Goal: Information Seeking & Learning: Learn about a topic

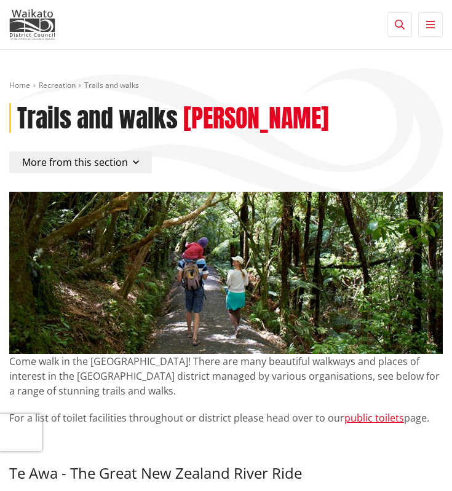
click at [123, 172] on button "More from this section" at bounding box center [80, 162] width 143 height 22
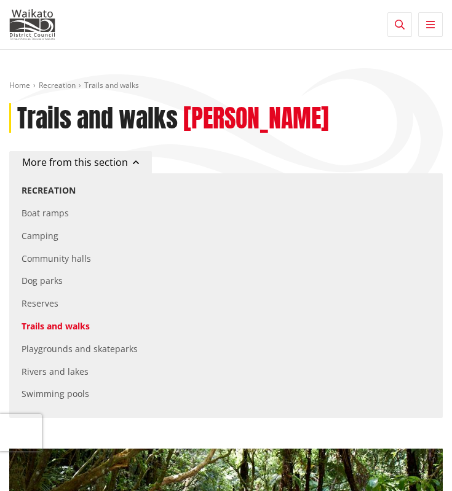
click at [95, 157] on span "More from this section" at bounding box center [75, 163] width 106 height 14
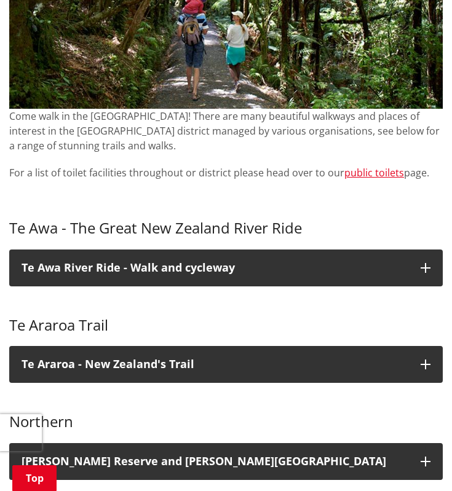
scroll to position [246, 0]
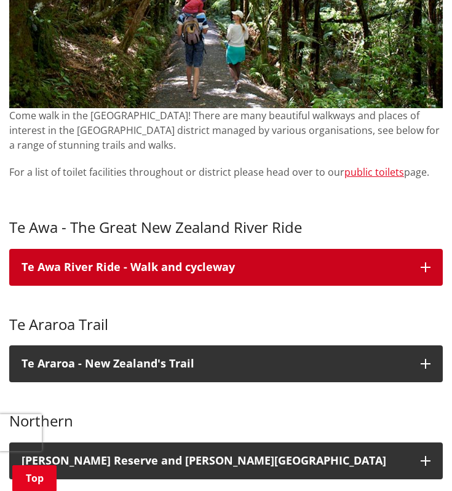
click at [117, 269] on h3 "Te Awa River Ride - Walk and cycleway" at bounding box center [215, 267] width 387 height 12
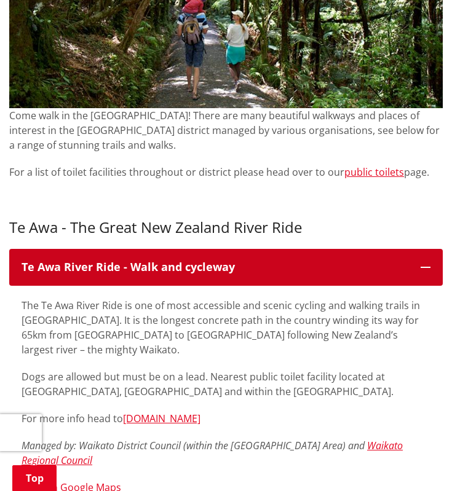
click at [143, 265] on h3 "Te Awa River Ride - Walk and cycleway" at bounding box center [215, 267] width 387 height 12
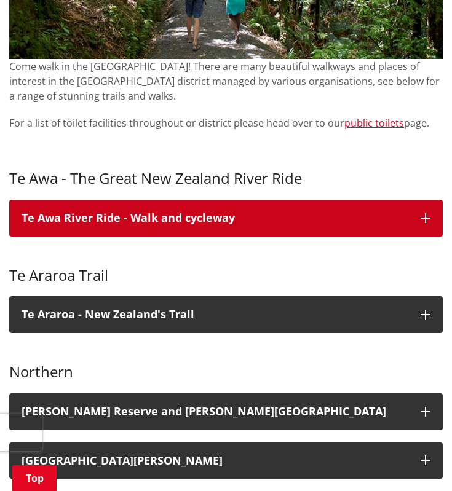
scroll to position [369, 0]
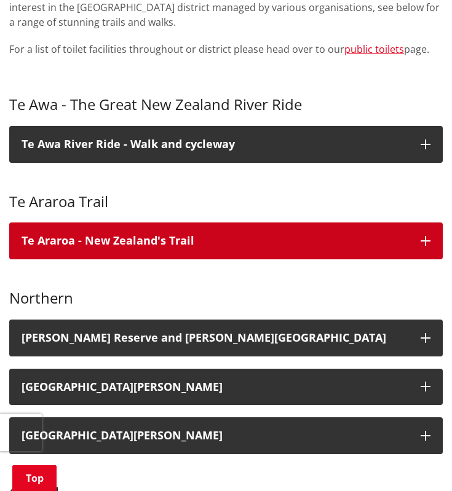
click at [139, 246] on p "Te Araroa - New Zealand's Trail" at bounding box center [215, 241] width 387 height 12
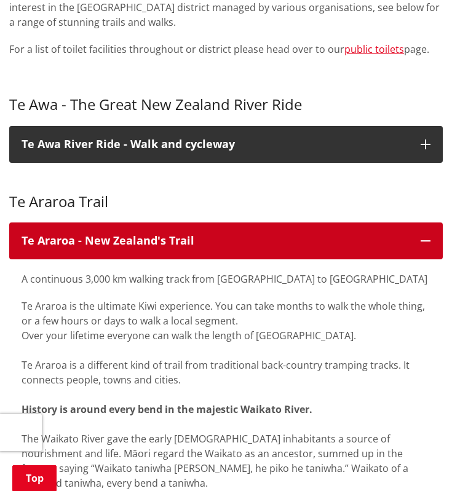
click at [140, 243] on p "Te Araroa - New Zealand's Trail" at bounding box center [215, 241] width 387 height 12
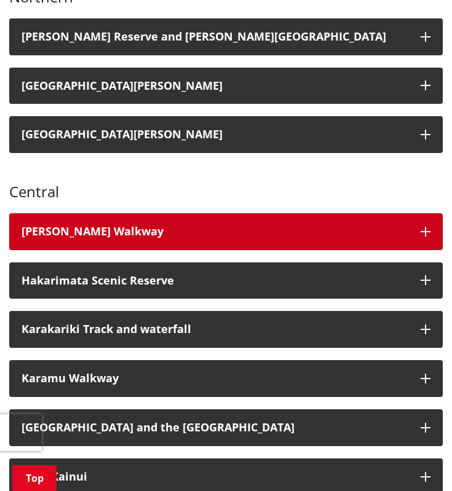
scroll to position [676, 0]
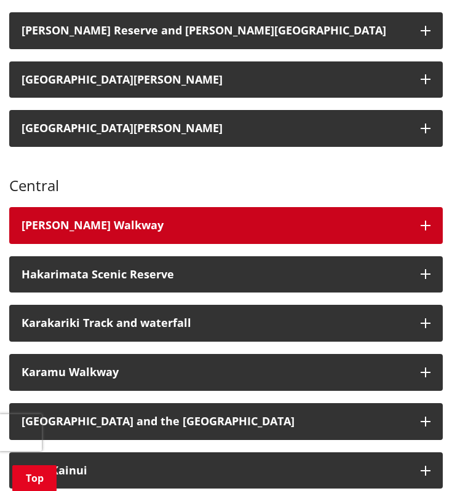
click at [224, 231] on div "[PERSON_NAME] Walkway" at bounding box center [215, 226] width 387 height 12
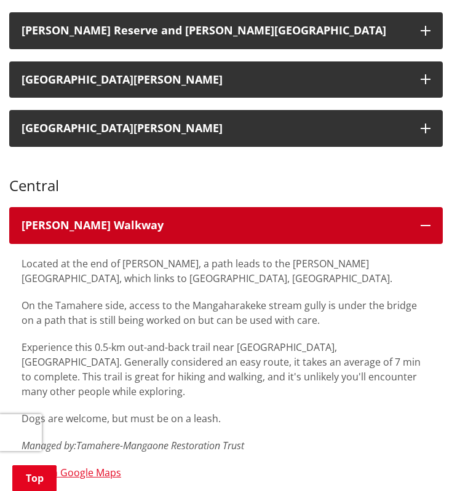
click at [200, 222] on div "[PERSON_NAME] Walkway" at bounding box center [215, 226] width 387 height 12
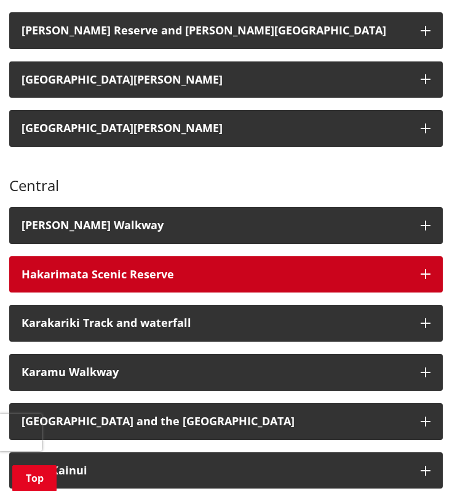
click at [149, 275] on h3 "Hakarimata Scenic Reserve" at bounding box center [215, 275] width 387 height 12
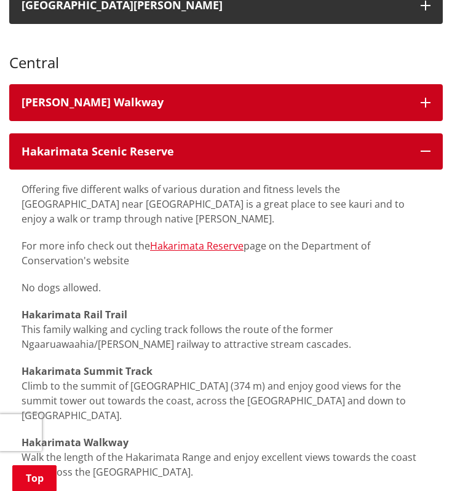
scroll to position [861, 0]
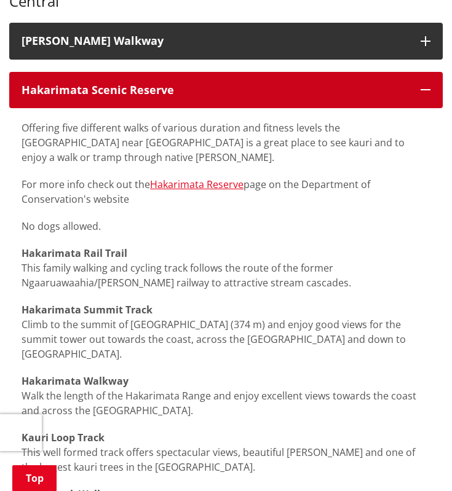
click at [342, 82] on button "Hakarimata Scenic Reserve" at bounding box center [225, 90] width 433 height 37
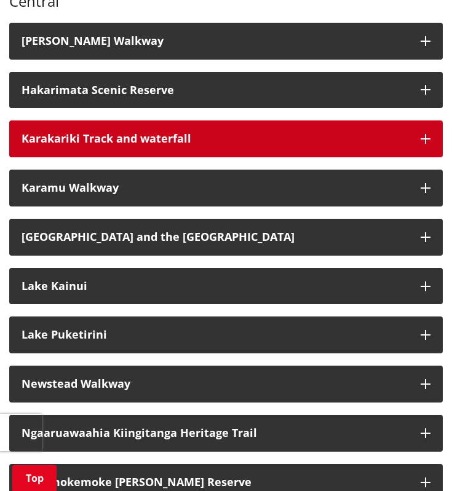
click at [202, 143] on h3 "Karakariki Track and waterfall" at bounding box center [215, 139] width 387 height 12
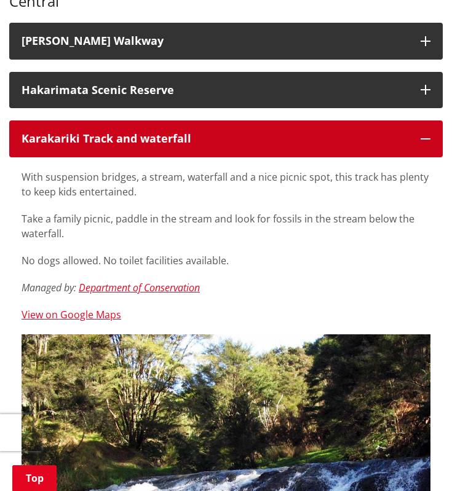
click at [204, 138] on h3 "Karakariki Track and waterfall" at bounding box center [215, 139] width 387 height 12
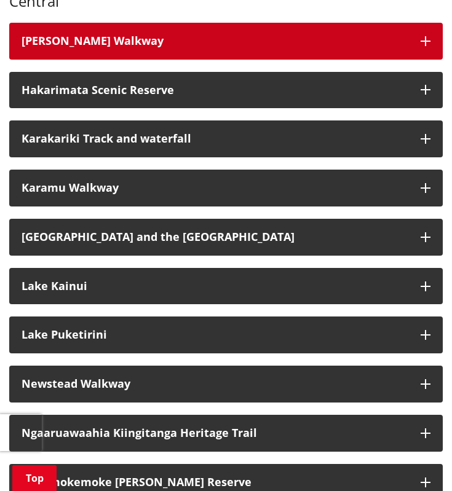
drag, startPoint x: 192, startPoint y: 41, endPoint x: 148, endPoint y: 49, distance: 44.4
click at [148, 49] on button "[PERSON_NAME] Walkway" at bounding box center [225, 41] width 433 height 37
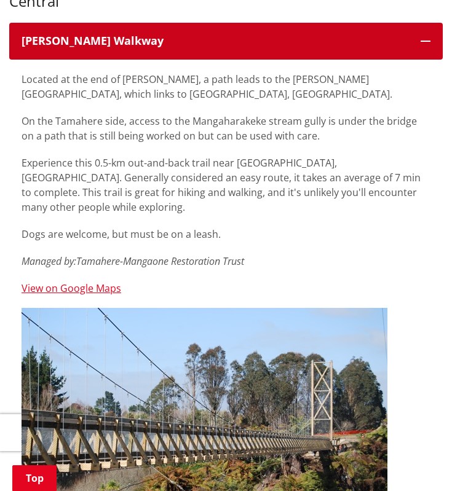
click at [151, 45] on div "[PERSON_NAME] Walkway" at bounding box center [215, 41] width 387 height 12
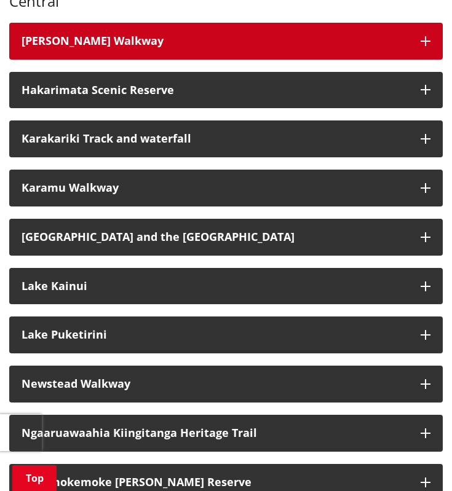
click at [153, 43] on div "[PERSON_NAME] Walkway" at bounding box center [215, 41] width 387 height 12
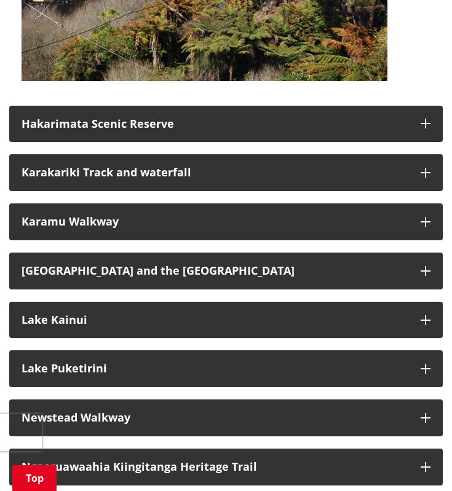
scroll to position [1353, 0]
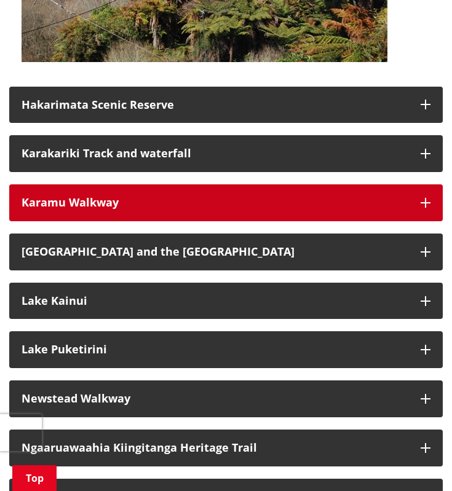
click at [160, 197] on div "Karamu Walkway" at bounding box center [215, 203] width 387 height 12
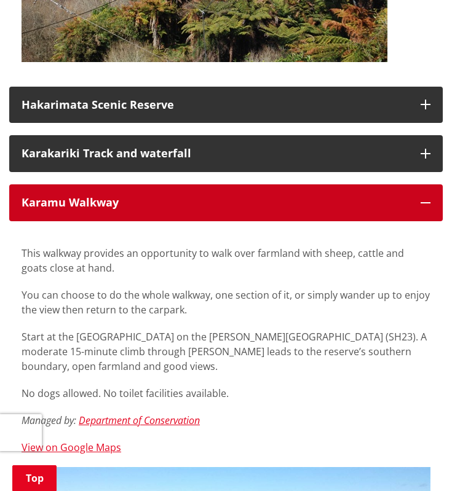
click at [160, 197] on div "Karamu Walkway" at bounding box center [215, 203] width 387 height 12
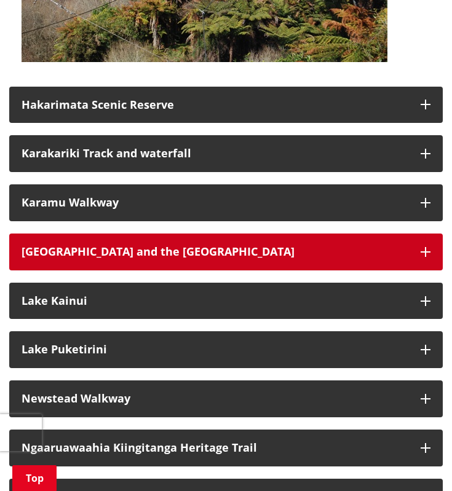
click at [160, 246] on h3 "[GEOGRAPHIC_DATA] and the [GEOGRAPHIC_DATA]" at bounding box center [215, 252] width 387 height 12
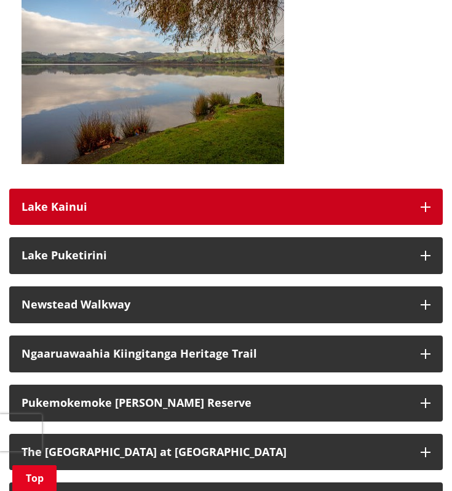
scroll to position [1906, 0]
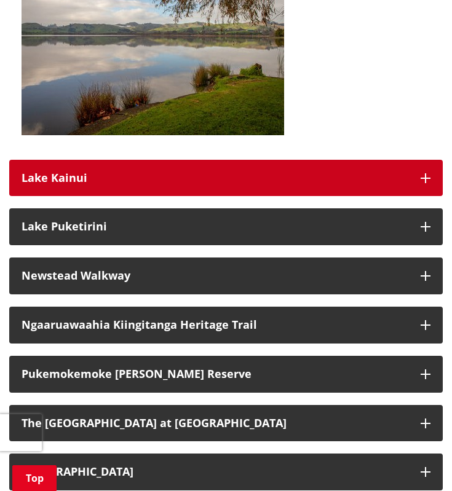
click at [124, 172] on h3 "Lake Kainui" at bounding box center [215, 178] width 387 height 12
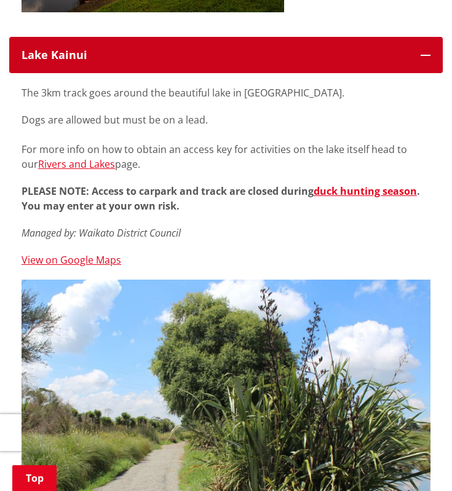
scroll to position [1968, 0]
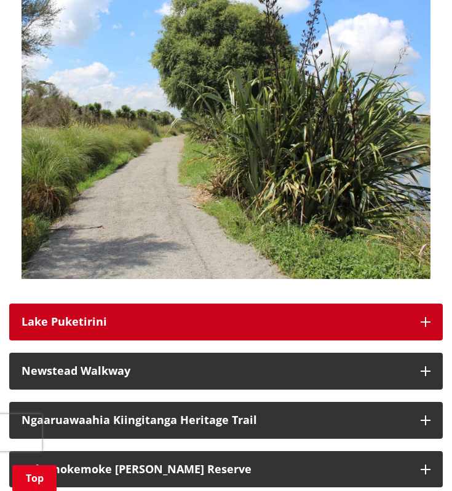
click at [241, 306] on button "Lake Puketirini" at bounding box center [225, 322] width 433 height 37
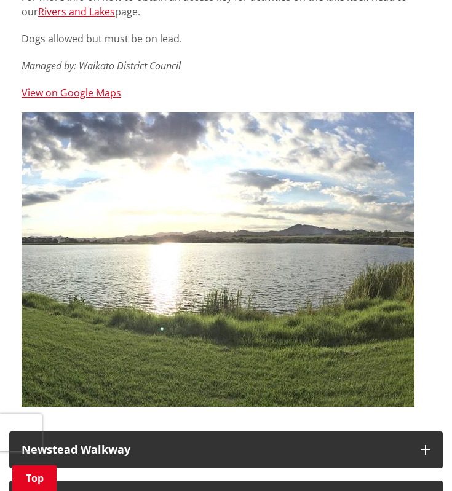
scroll to position [2890, 0]
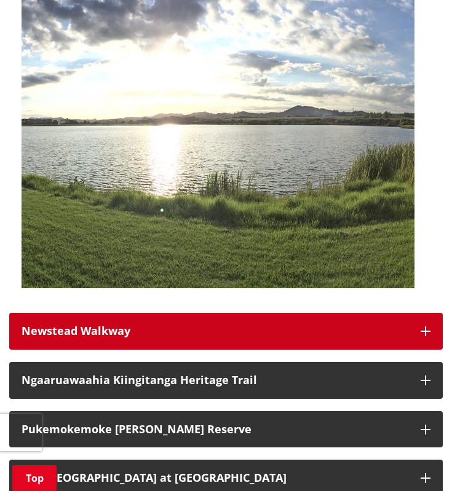
click at [172, 313] on button "Newstead Walkway" at bounding box center [225, 331] width 433 height 37
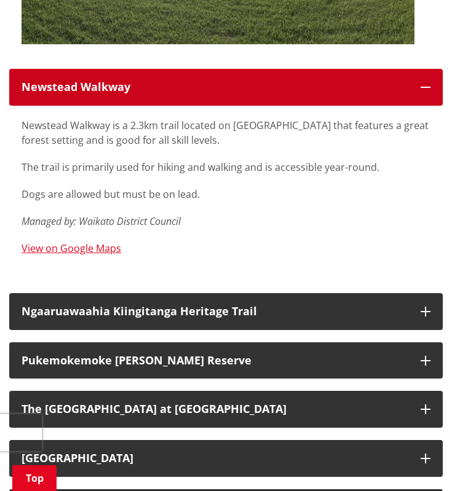
scroll to position [3136, 0]
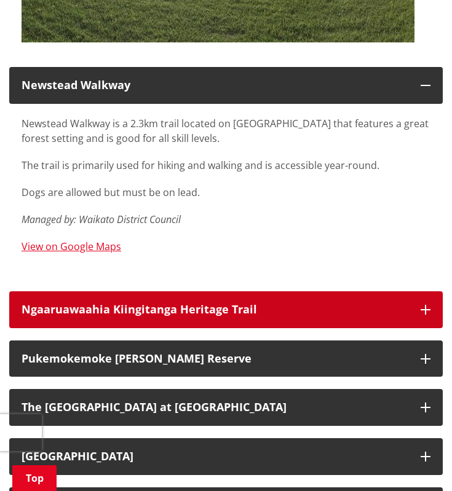
click at [189, 291] on button "Ngaaruawaahia Kiingitanga Heritage Trail" at bounding box center [225, 309] width 433 height 37
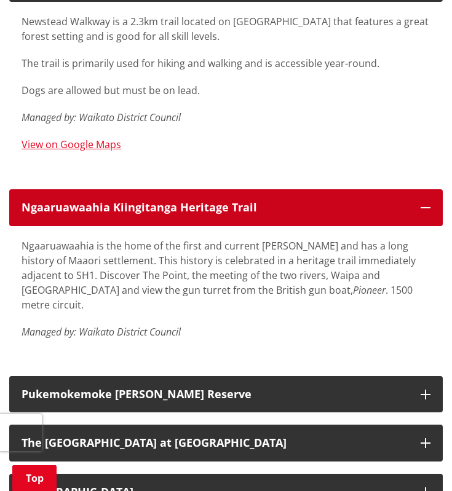
scroll to position [3259, 0]
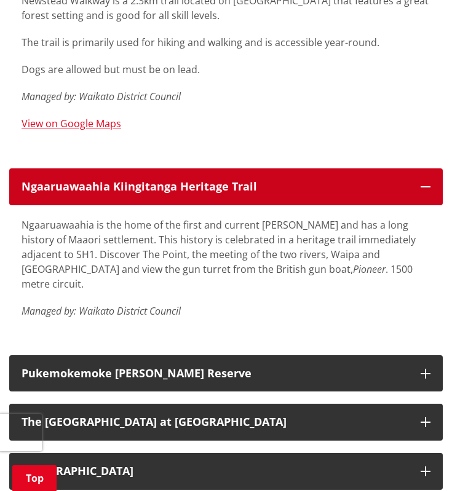
click at [152, 181] on h3 "Ngaaruawaahia Kiingitanga Heritage Trail" at bounding box center [215, 187] width 387 height 12
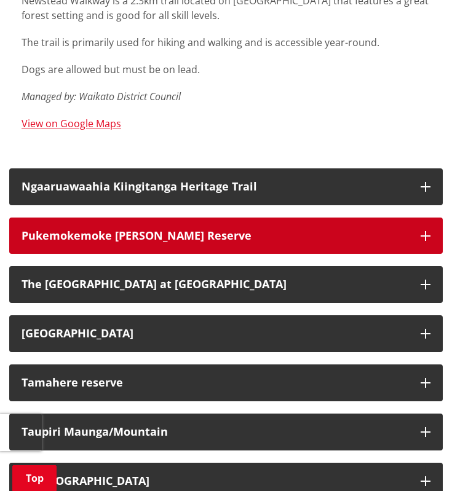
click at [140, 218] on button "Pukemokemoke [PERSON_NAME] Reserve" at bounding box center [225, 236] width 433 height 37
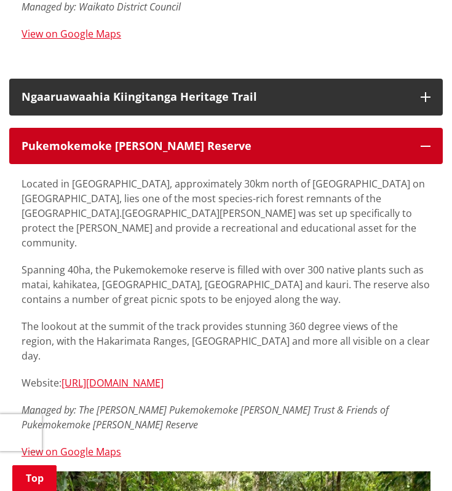
scroll to position [3320, 0]
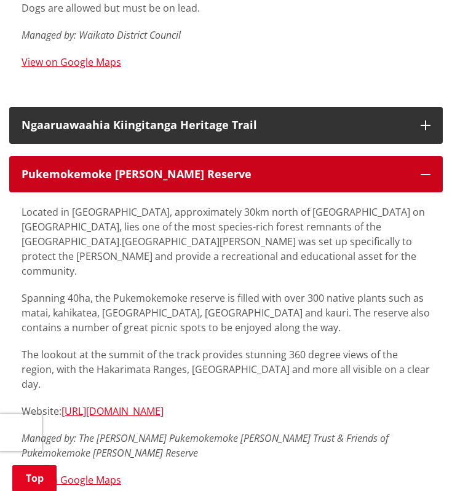
click at [193, 168] on h3 "Pukemokemoke [PERSON_NAME] Reserve" at bounding box center [215, 174] width 387 height 12
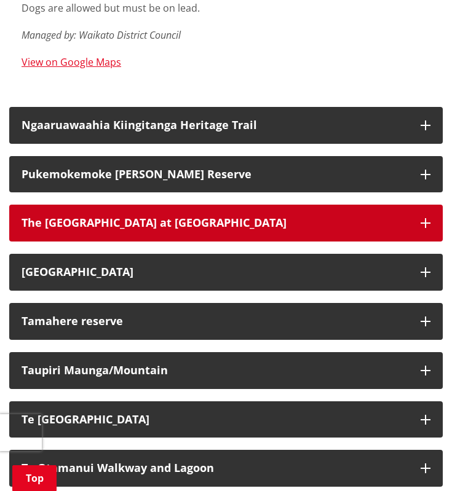
click at [197, 217] on div "The [GEOGRAPHIC_DATA] at [GEOGRAPHIC_DATA]" at bounding box center [215, 223] width 387 height 12
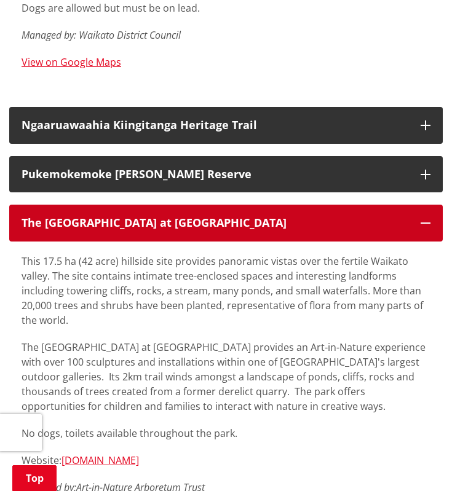
click at [208, 217] on div "The [GEOGRAPHIC_DATA] at [GEOGRAPHIC_DATA]" at bounding box center [215, 223] width 387 height 12
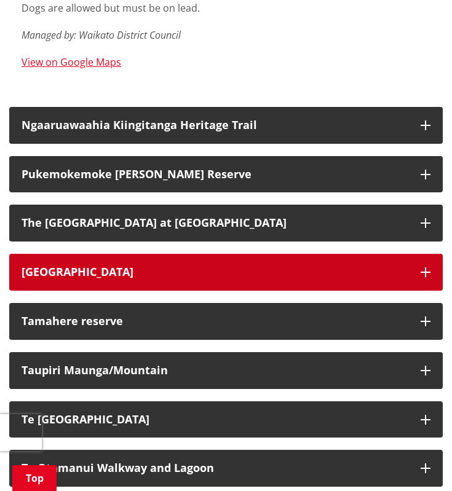
click at [99, 266] on h3 "[GEOGRAPHIC_DATA]" at bounding box center [215, 272] width 387 height 12
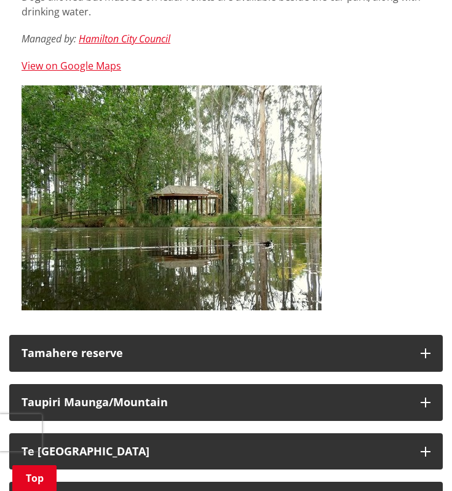
scroll to position [3751, 0]
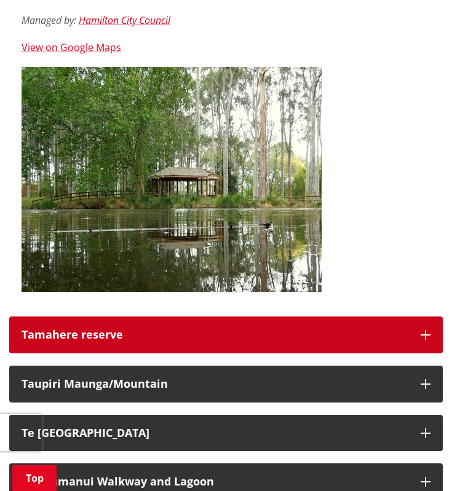
click at [210, 329] on div "Tamahere reserve" at bounding box center [215, 335] width 387 height 12
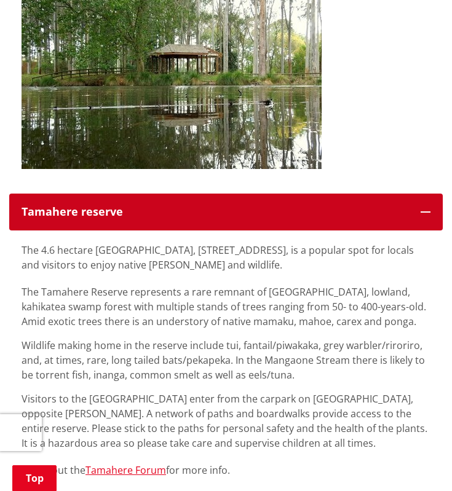
scroll to position [3935, 0]
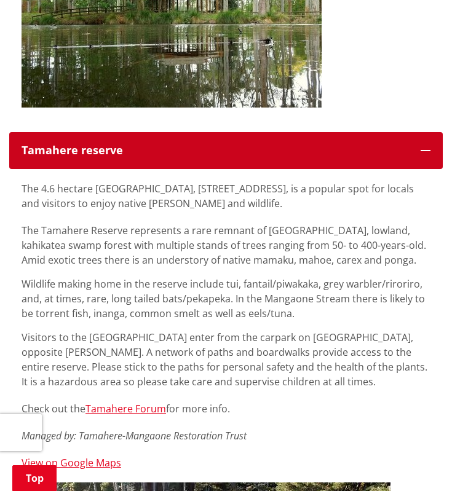
click at [184, 144] on div "Tamahere reserve" at bounding box center [215, 150] width 387 height 12
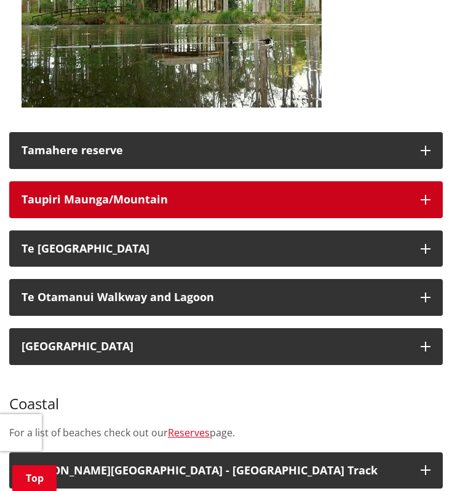
click at [170, 194] on div "Taupiri Maunga/Mountain" at bounding box center [215, 200] width 387 height 12
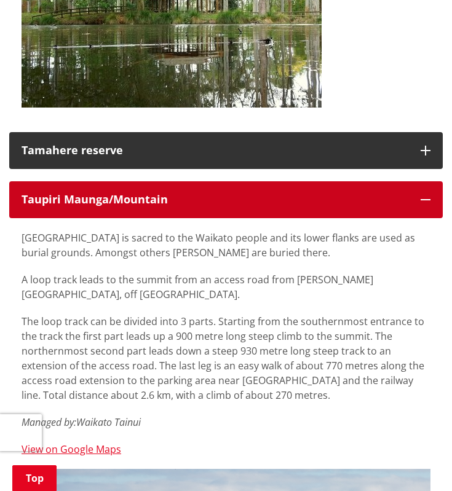
click at [170, 194] on div "Taupiri Maunga/Mountain" at bounding box center [215, 200] width 387 height 12
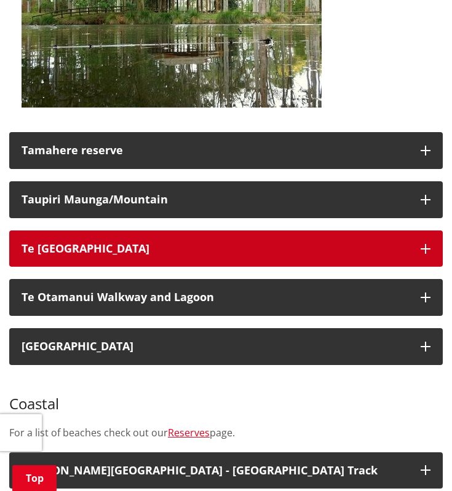
click at [158, 243] on div "Te [GEOGRAPHIC_DATA]" at bounding box center [215, 249] width 387 height 12
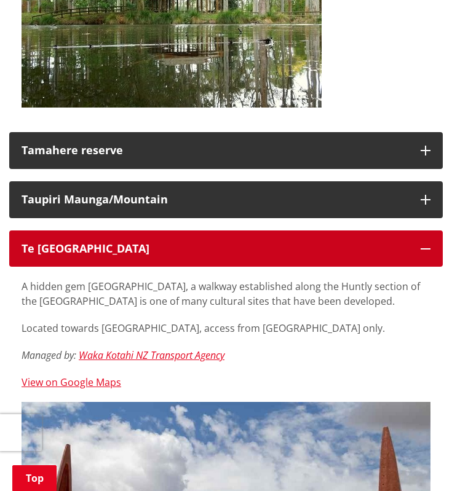
click at [159, 243] on div "Te [GEOGRAPHIC_DATA]" at bounding box center [215, 249] width 387 height 12
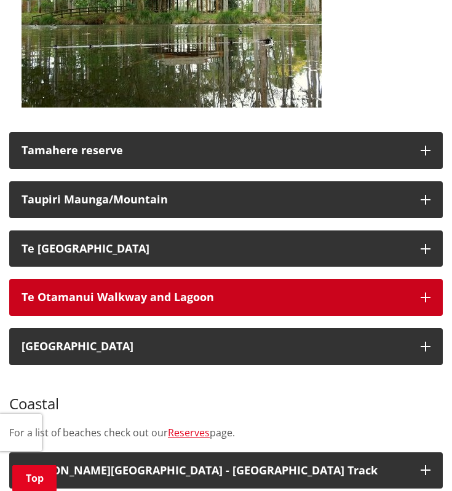
click at [146, 291] on h3 "Te Otamanui Walkway and Lagoon" at bounding box center [215, 297] width 387 height 12
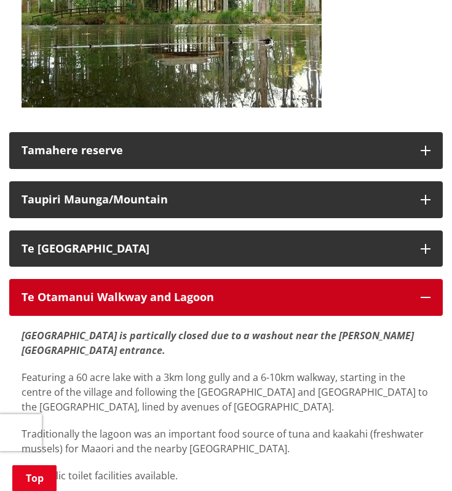
click at [146, 291] on h3 "Te Otamanui Walkway and Lagoon" at bounding box center [215, 297] width 387 height 12
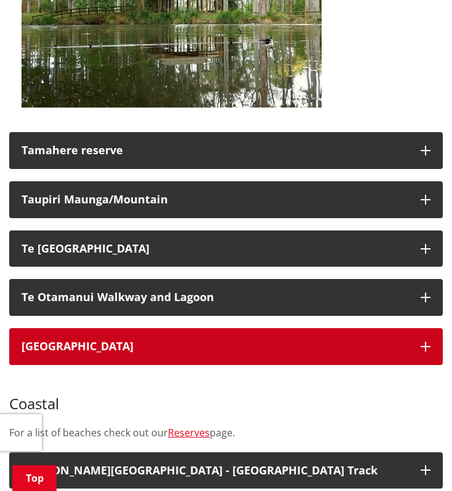
click at [138, 341] on h3 "[GEOGRAPHIC_DATA]" at bounding box center [215, 347] width 387 height 12
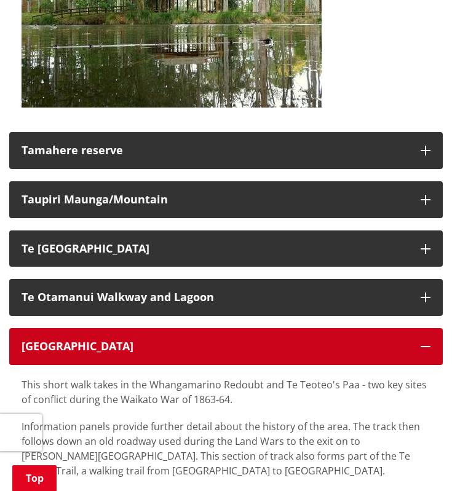
scroll to position [3997, 0]
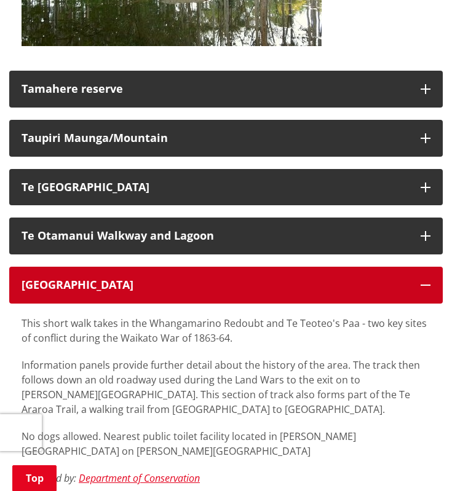
click at [133, 267] on button "[GEOGRAPHIC_DATA]" at bounding box center [225, 285] width 433 height 37
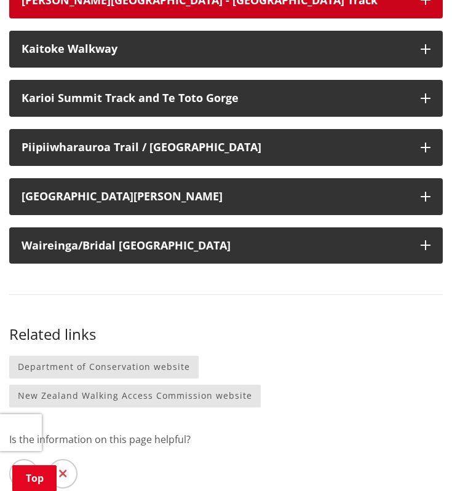
scroll to position [4427, 0]
